Goal: Task Accomplishment & Management: Manage account settings

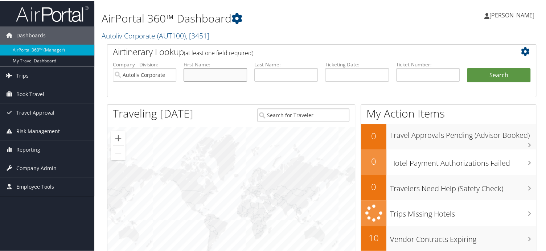
click at [198, 73] on input "text" at bounding box center [215, 73] width 63 height 13
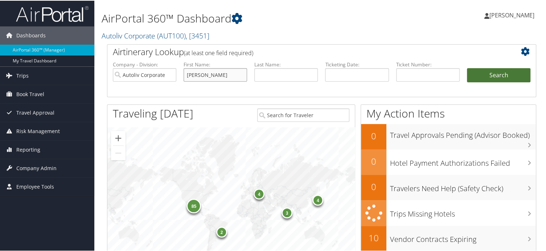
type input "Araceli"
click at [496, 77] on button "Search" at bounding box center [498, 74] width 63 height 15
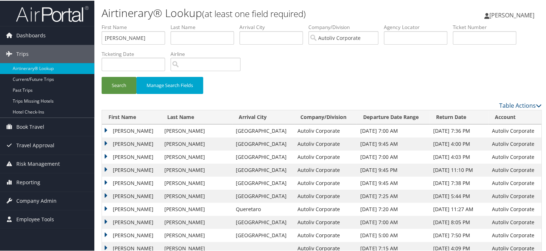
click at [106, 157] on td "[PERSON_NAME]" at bounding box center [131, 156] width 59 height 13
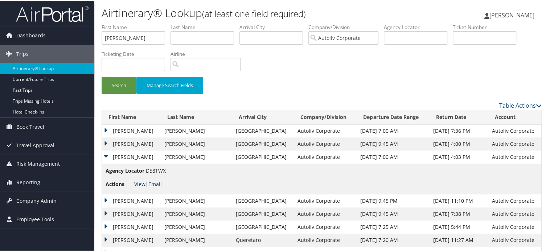
click at [139, 184] on link "View" at bounding box center [139, 183] width 11 height 7
click at [106, 143] on td "[PERSON_NAME]" at bounding box center [131, 143] width 59 height 13
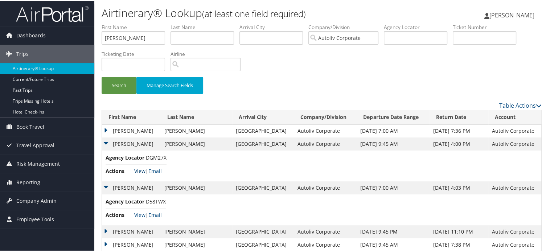
click at [142, 171] on link "View" at bounding box center [139, 170] width 11 height 7
click at [107, 130] on td "[PERSON_NAME]" at bounding box center [131, 130] width 59 height 13
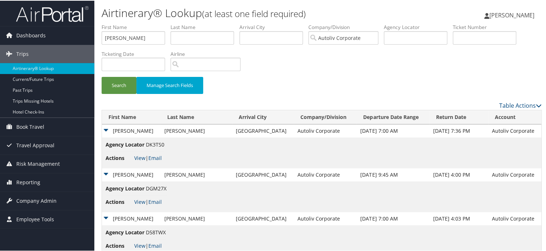
click at [145, 158] on span "View | Email" at bounding box center [148, 157] width 28 height 7
click at [140, 157] on link "View" at bounding box center [139, 157] width 11 height 7
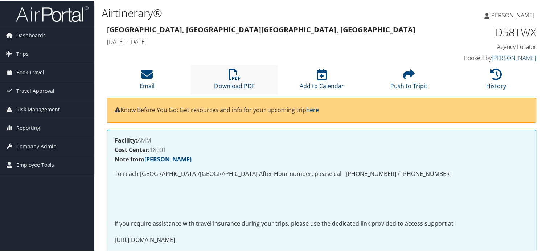
click at [230, 74] on icon at bounding box center [235, 74] width 12 height 12
click at [237, 81] on link "Download PDF" at bounding box center [234, 80] width 40 height 17
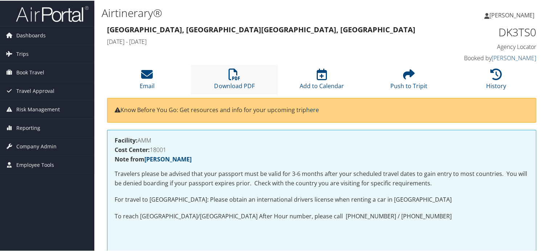
click at [234, 80] on li "Download PDF" at bounding box center [234, 78] width 87 height 29
